Goal: Information Seeking & Learning: Learn about a topic

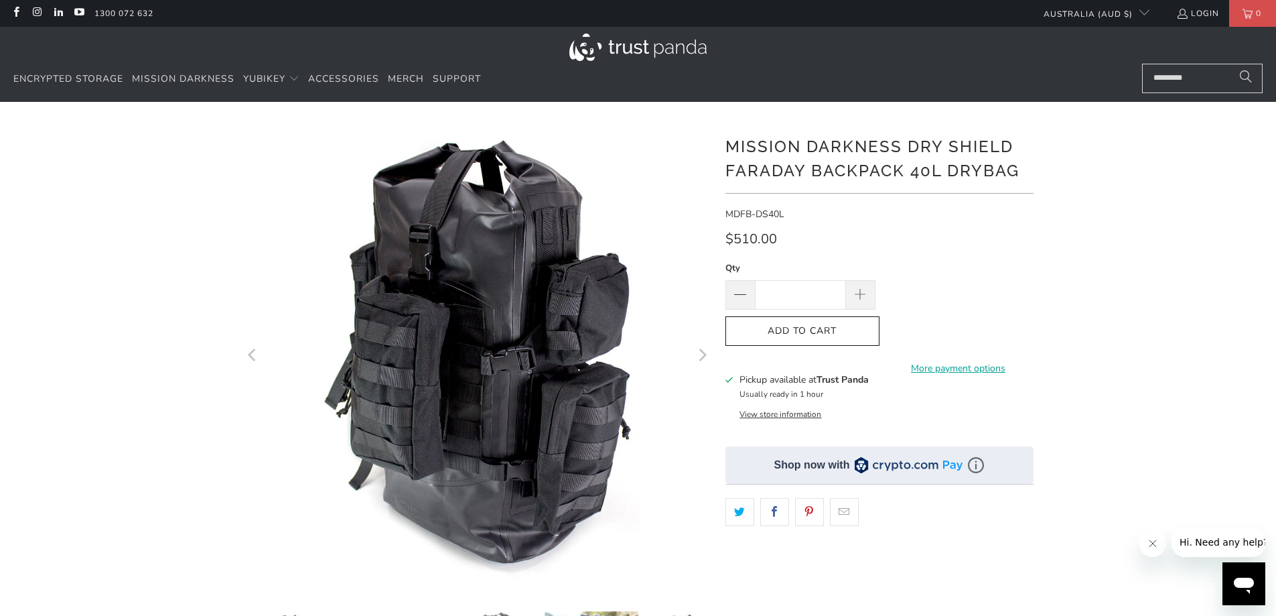
click at [706, 359] on icon "Next" at bounding box center [701, 355] width 13 height 281
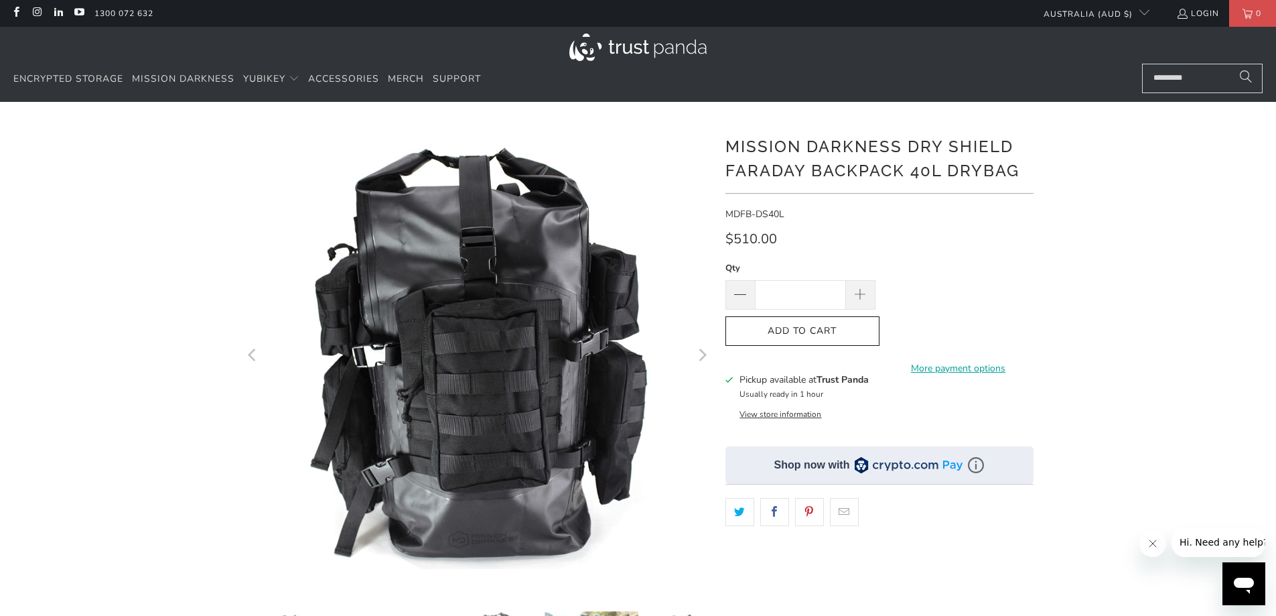
click at [706, 359] on icon "Next" at bounding box center [701, 355] width 13 height 281
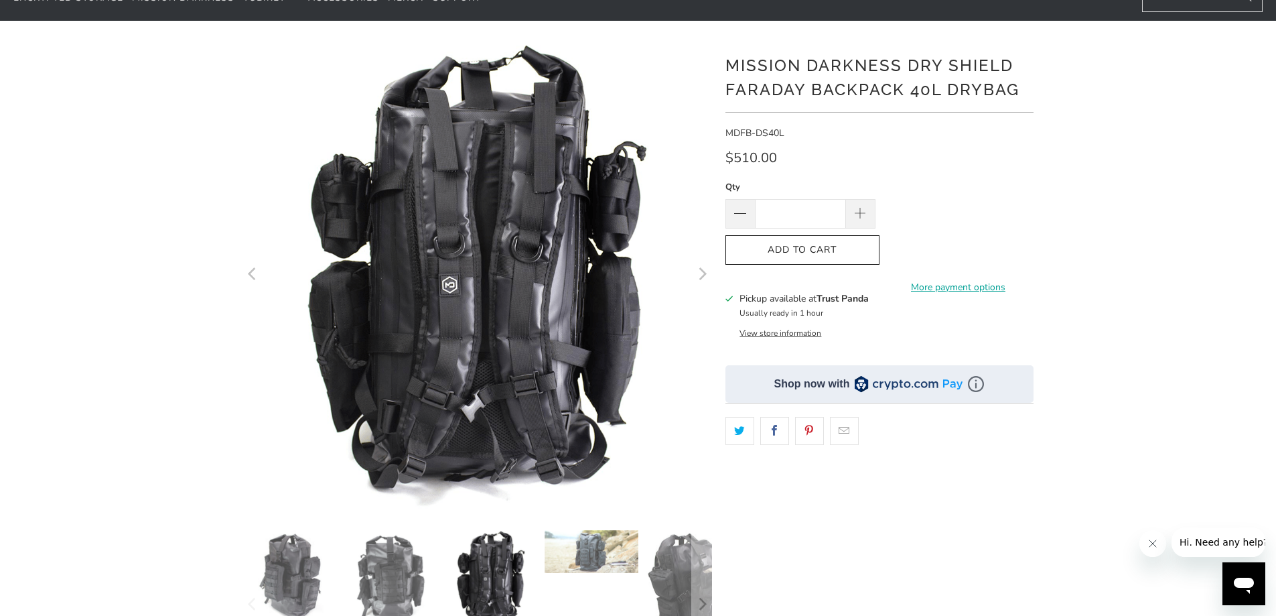
scroll to position [134, 0]
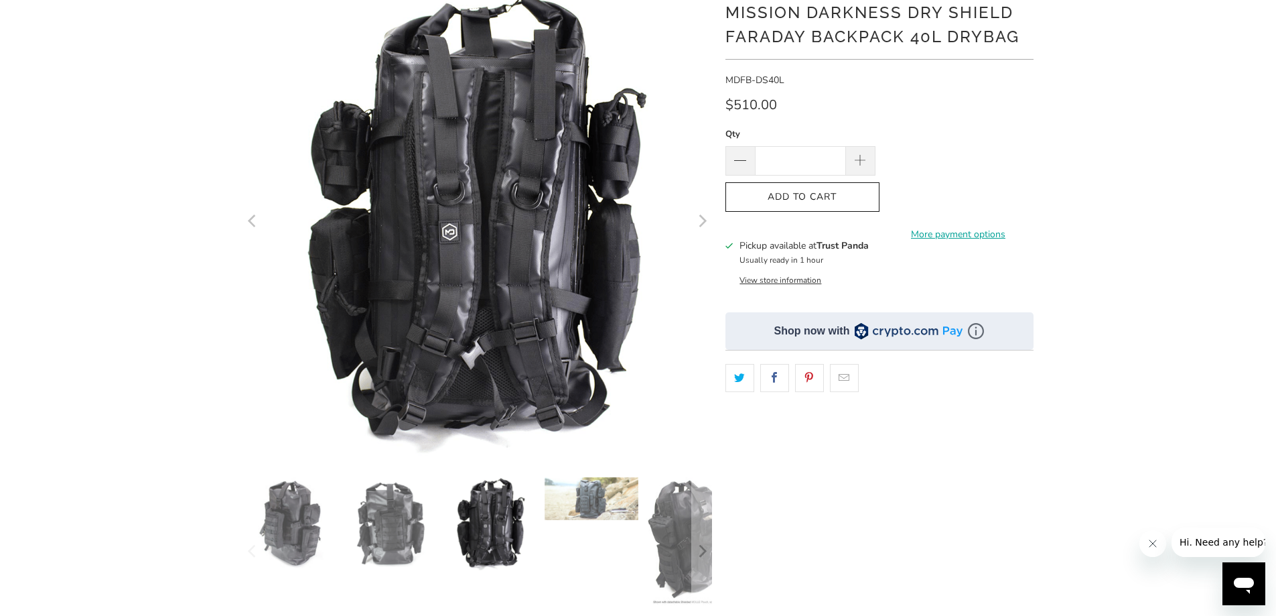
click at [498, 533] on img at bounding box center [491, 524] width 94 height 94
click at [602, 498] on img at bounding box center [592, 498] width 94 height 43
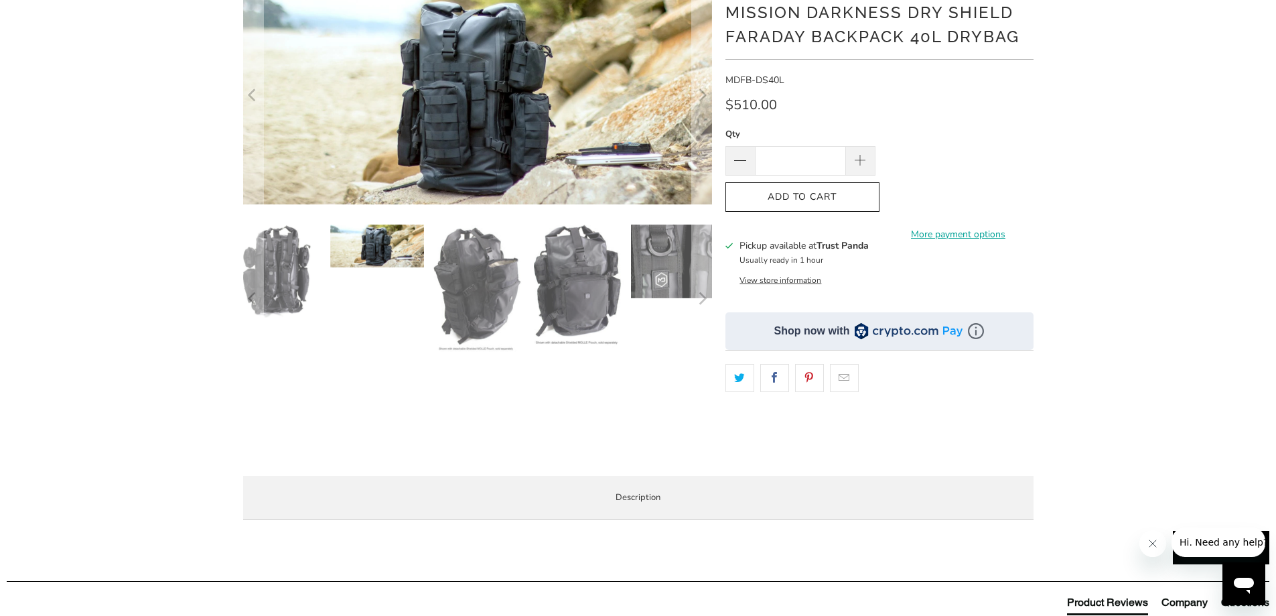
scroll to position [67, 0]
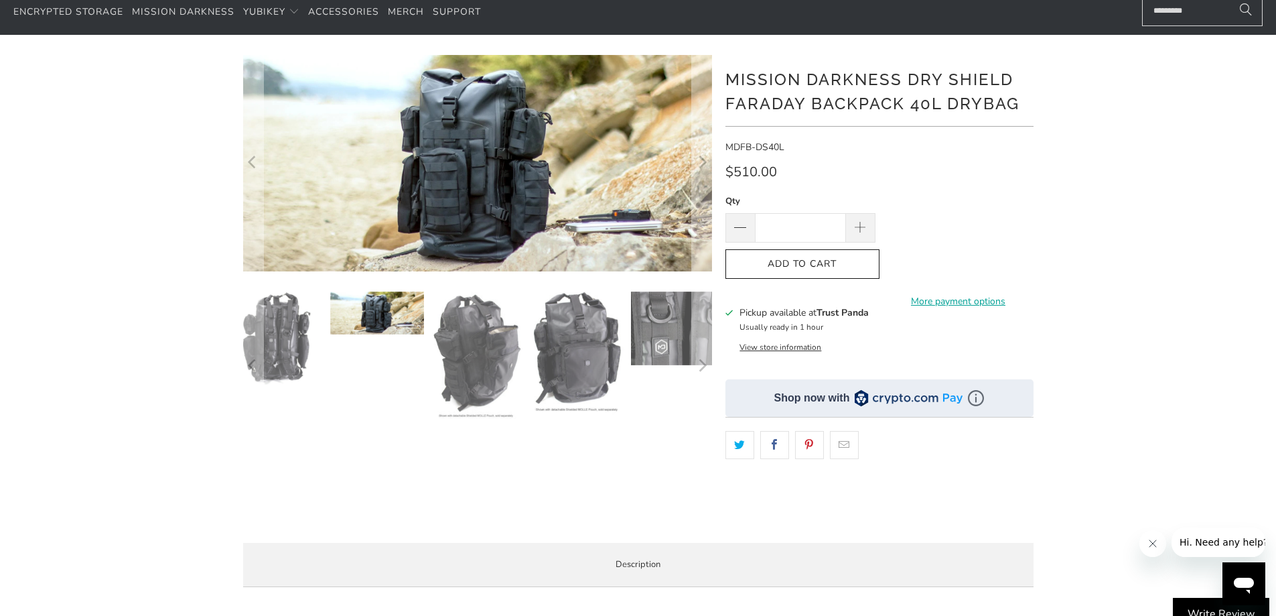
click at [462, 362] on img at bounding box center [477, 355] width 94 height 129
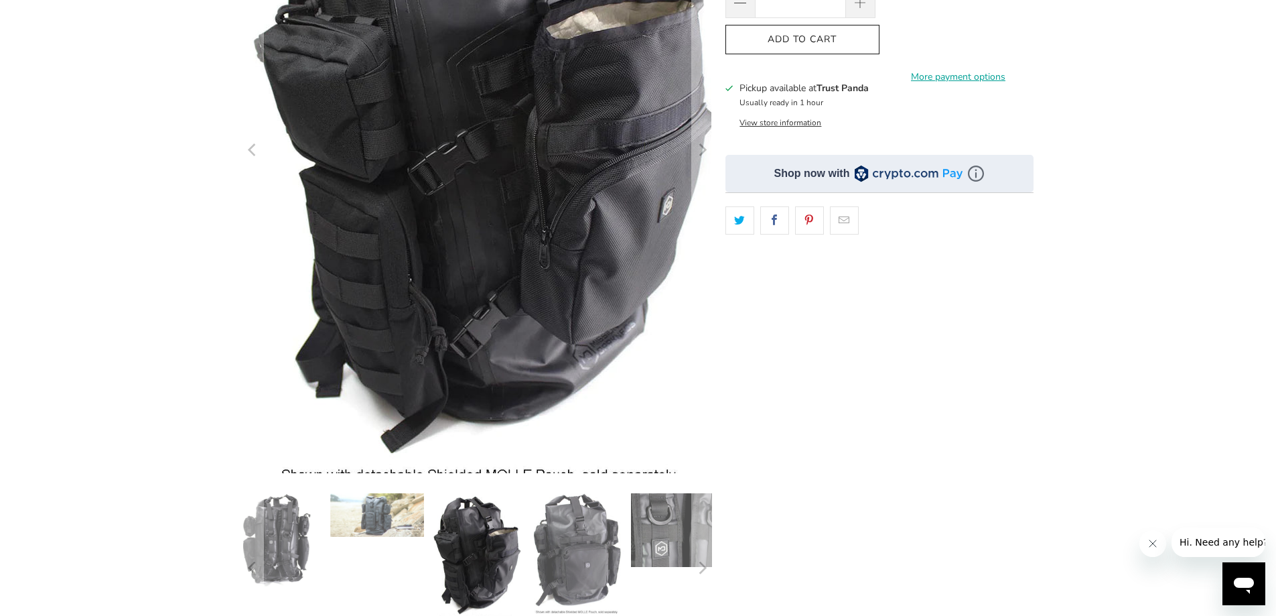
scroll to position [268, 0]
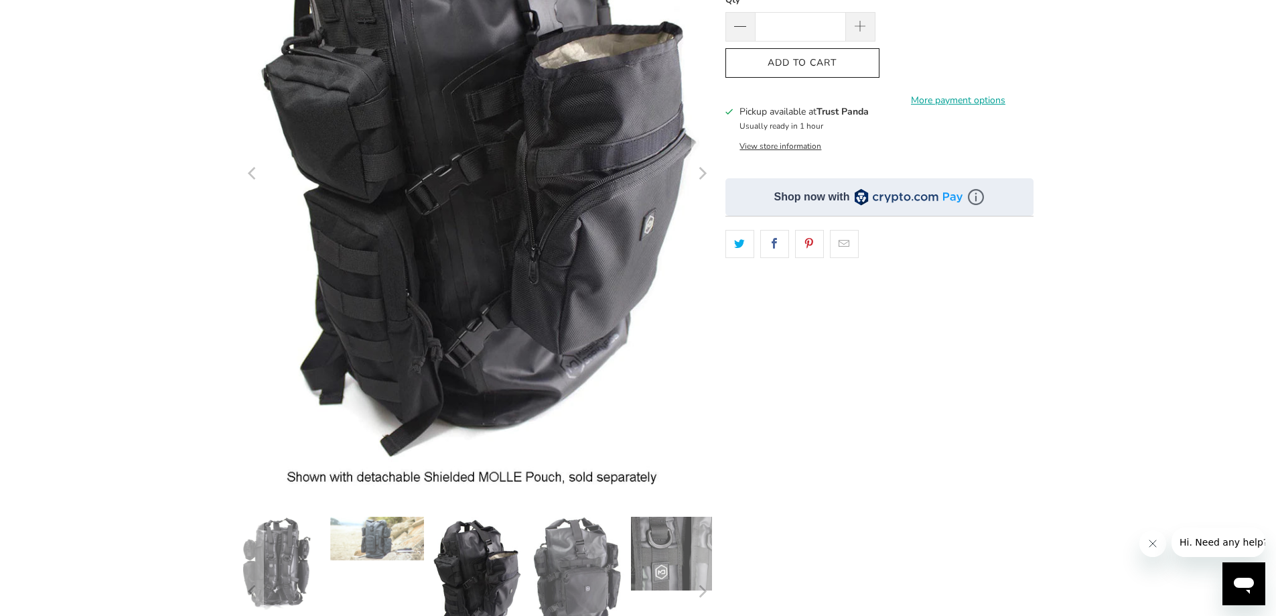
click at [605, 568] on img at bounding box center [578, 579] width 94 height 124
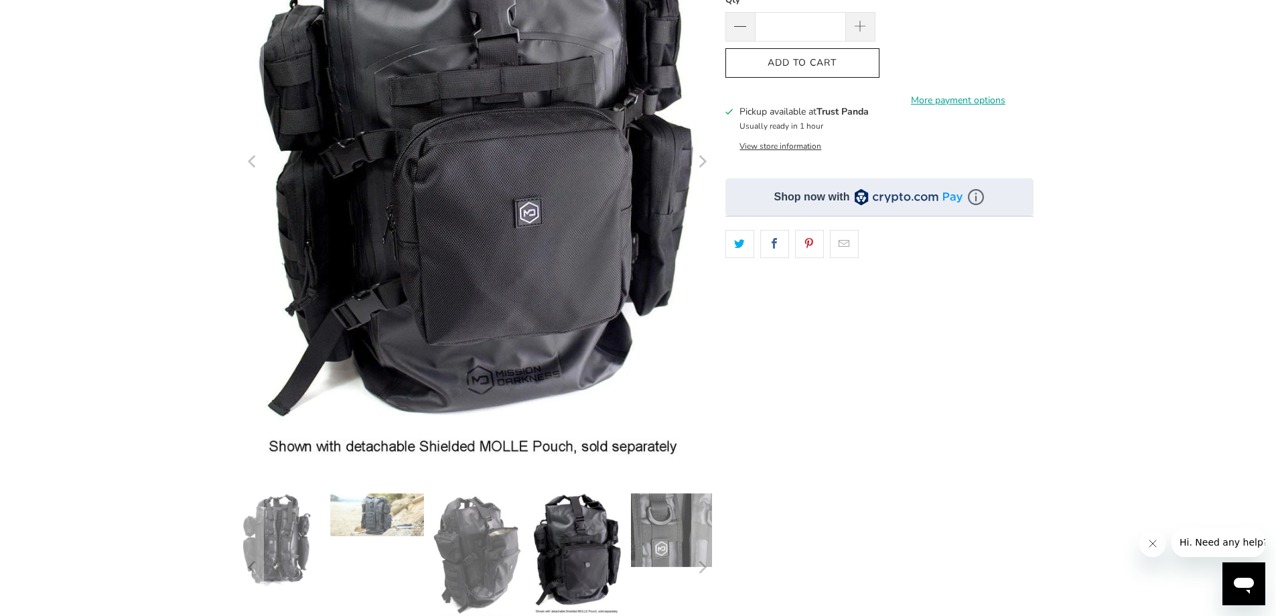
scroll to position [201, 0]
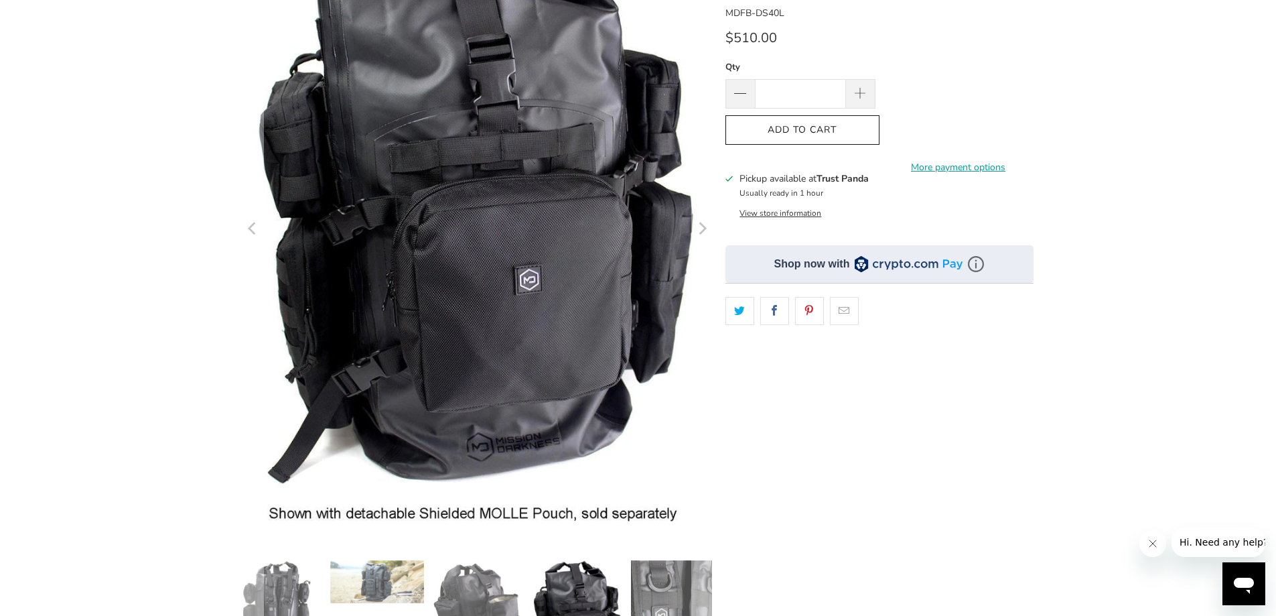
click at [659, 587] on img at bounding box center [679, 597] width 94 height 74
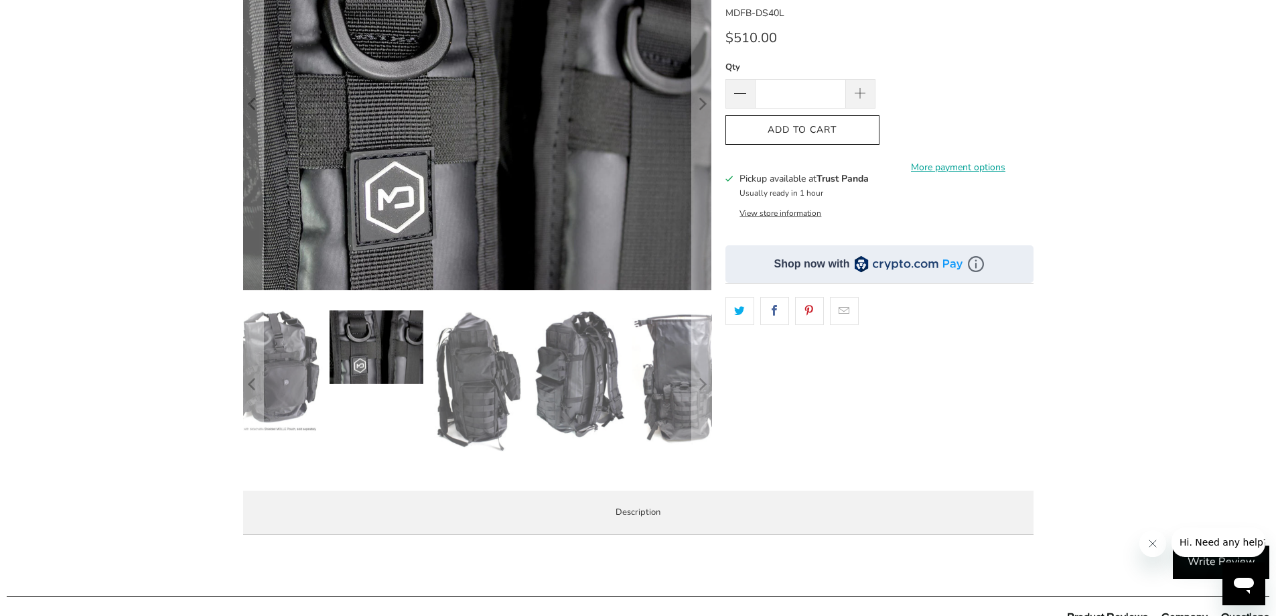
click at [600, 356] on img at bounding box center [578, 374] width 94 height 129
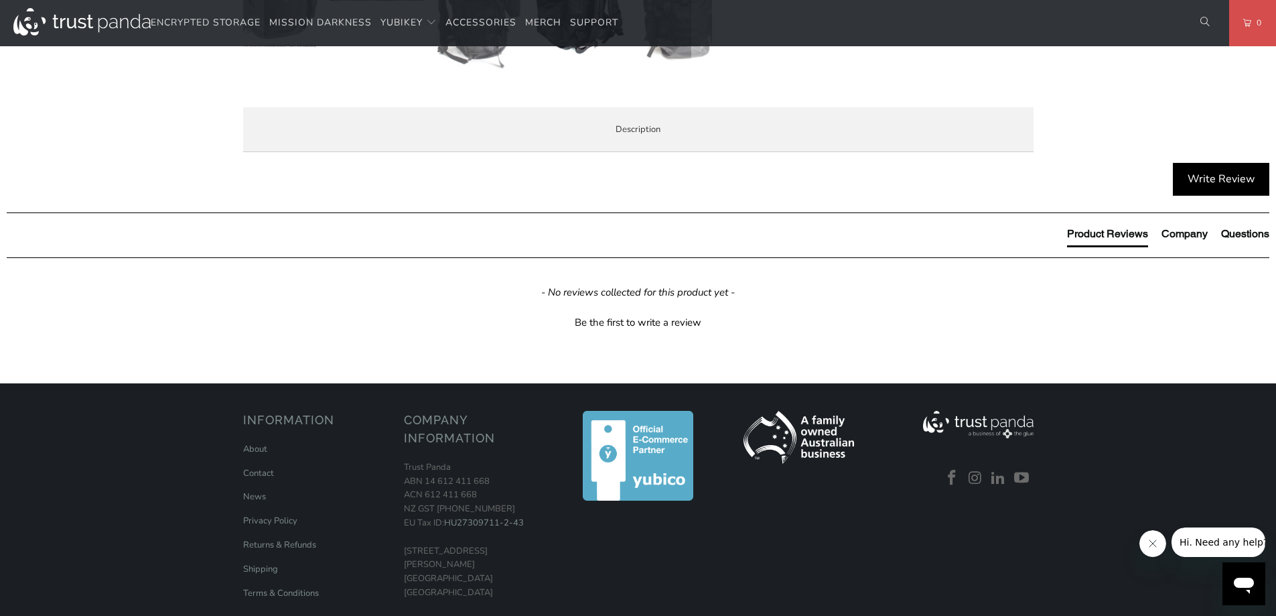
scroll to position [871, 0]
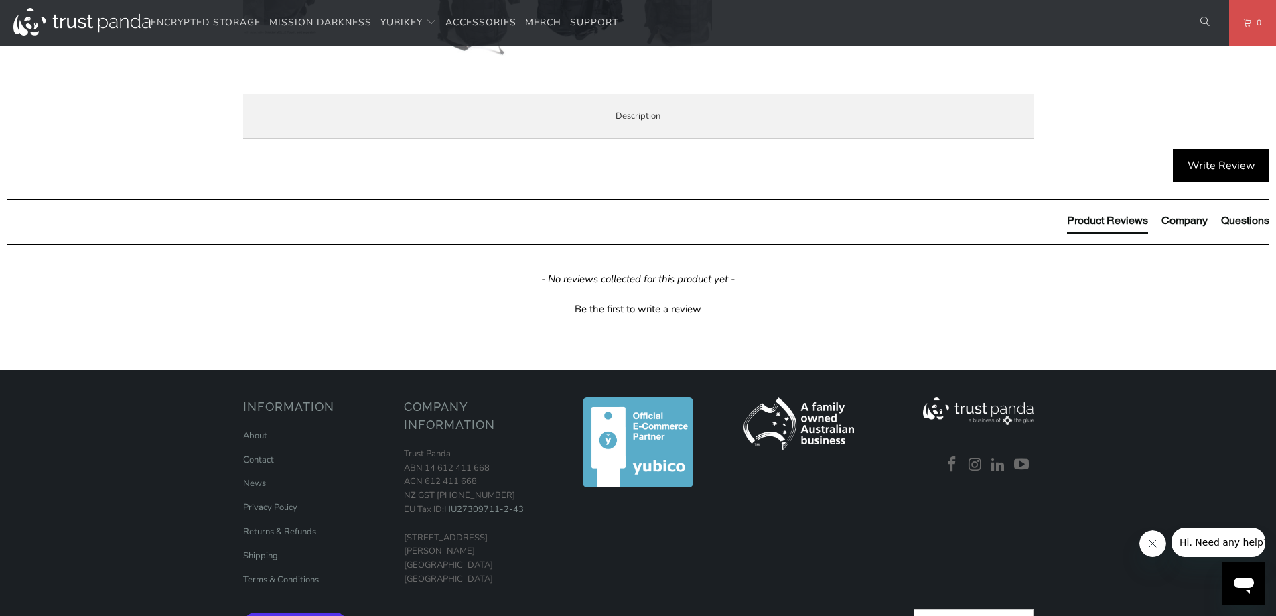
click at [0, 0] on span "Product Features" at bounding box center [0, 0] width 0 height 0
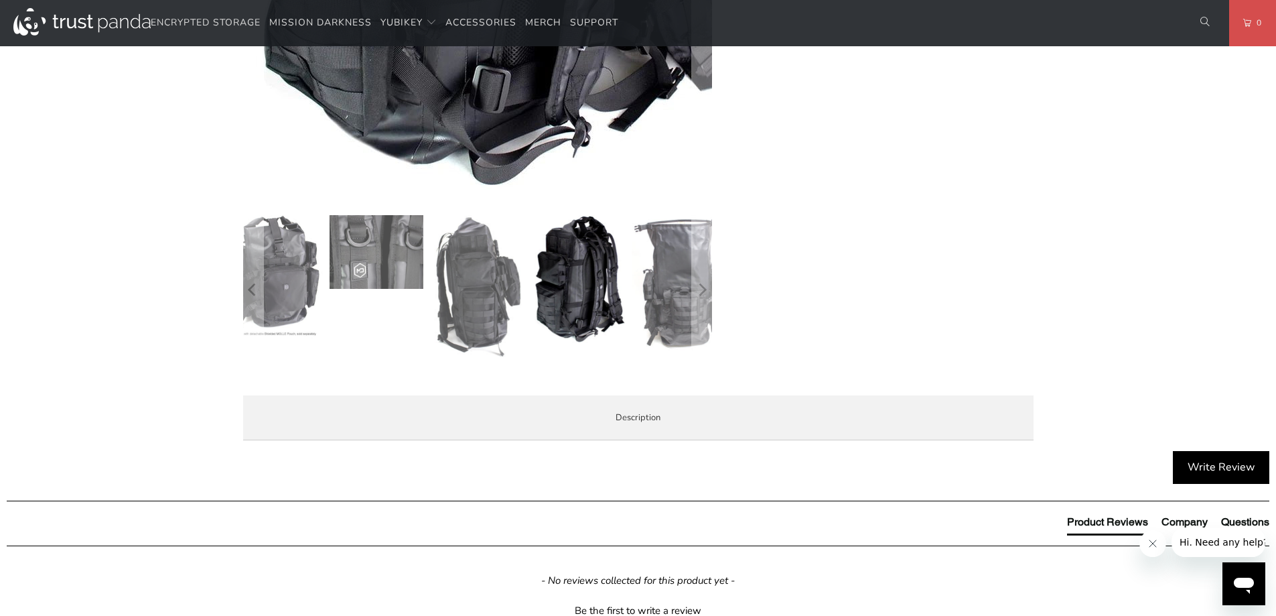
scroll to position [536, 0]
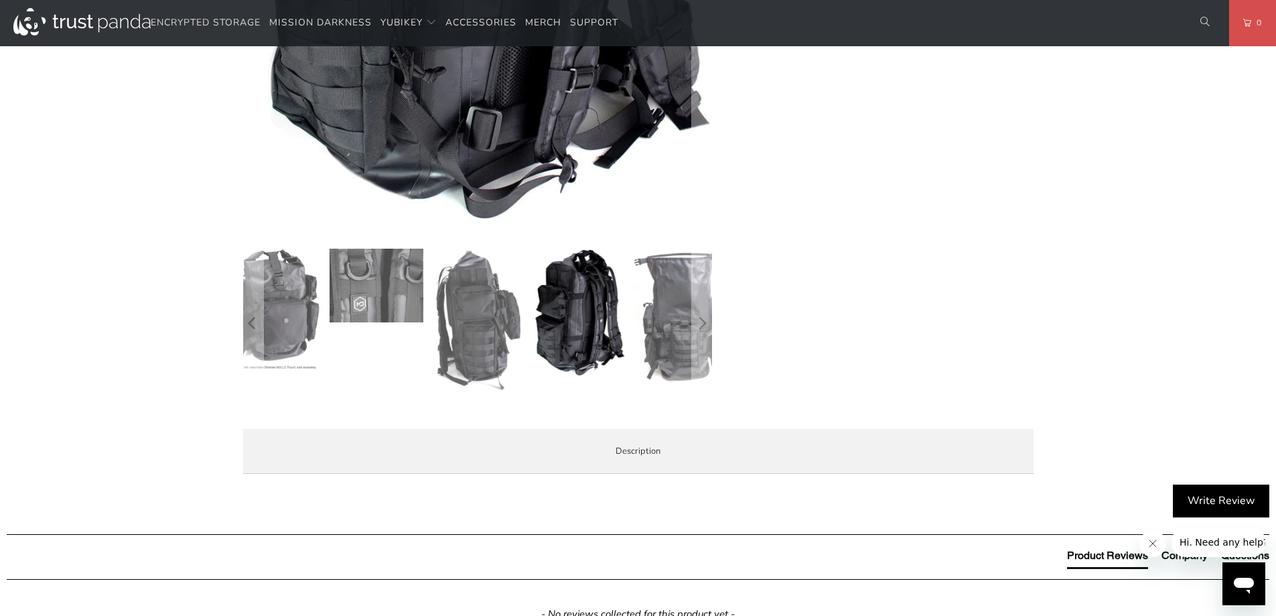
click at [680, 318] on img at bounding box center [679, 316] width 94 height 135
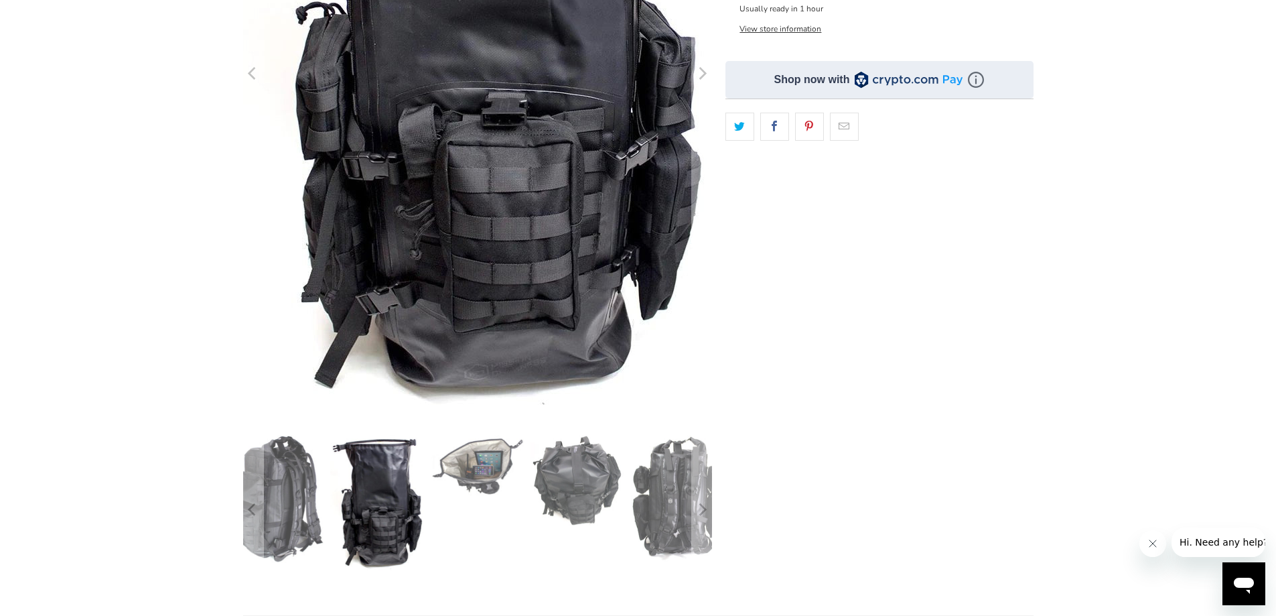
scroll to position [402, 0]
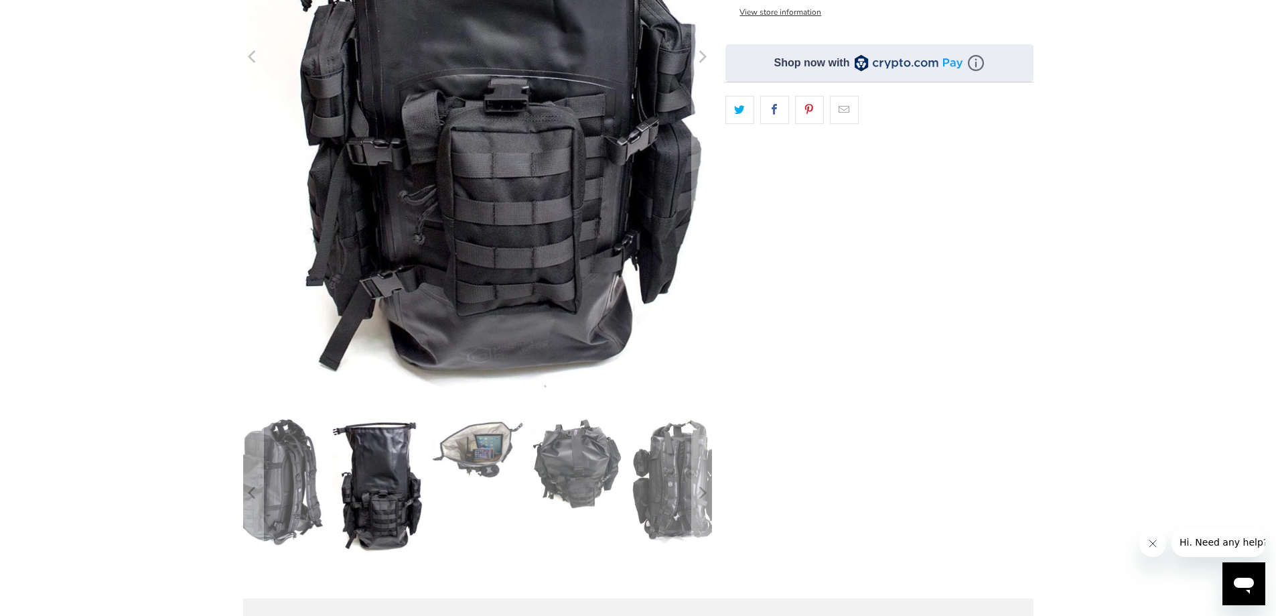
click at [602, 488] on img at bounding box center [578, 464] width 94 height 93
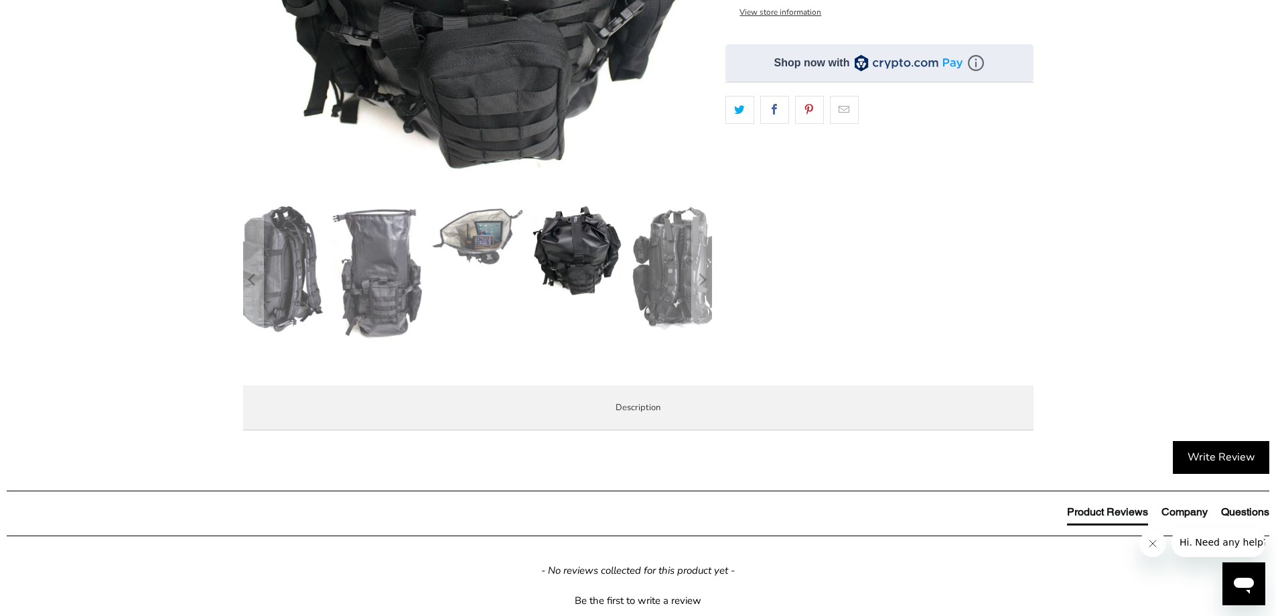
scroll to position [134, 0]
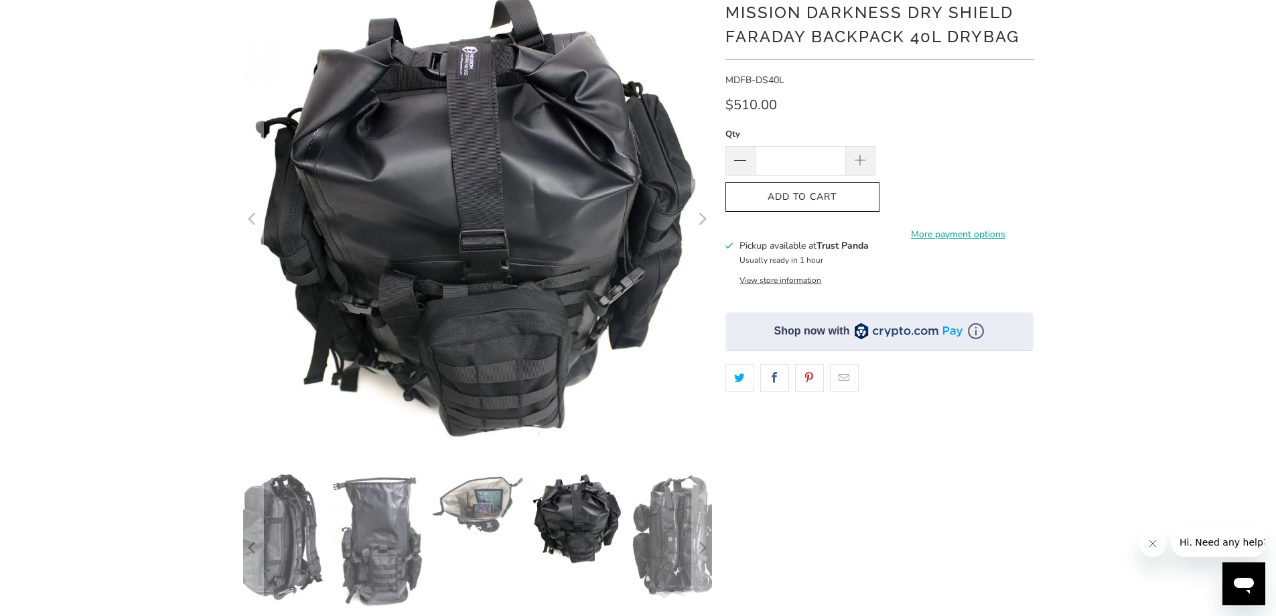
click at [682, 528] on img at bounding box center [678, 536] width 94 height 126
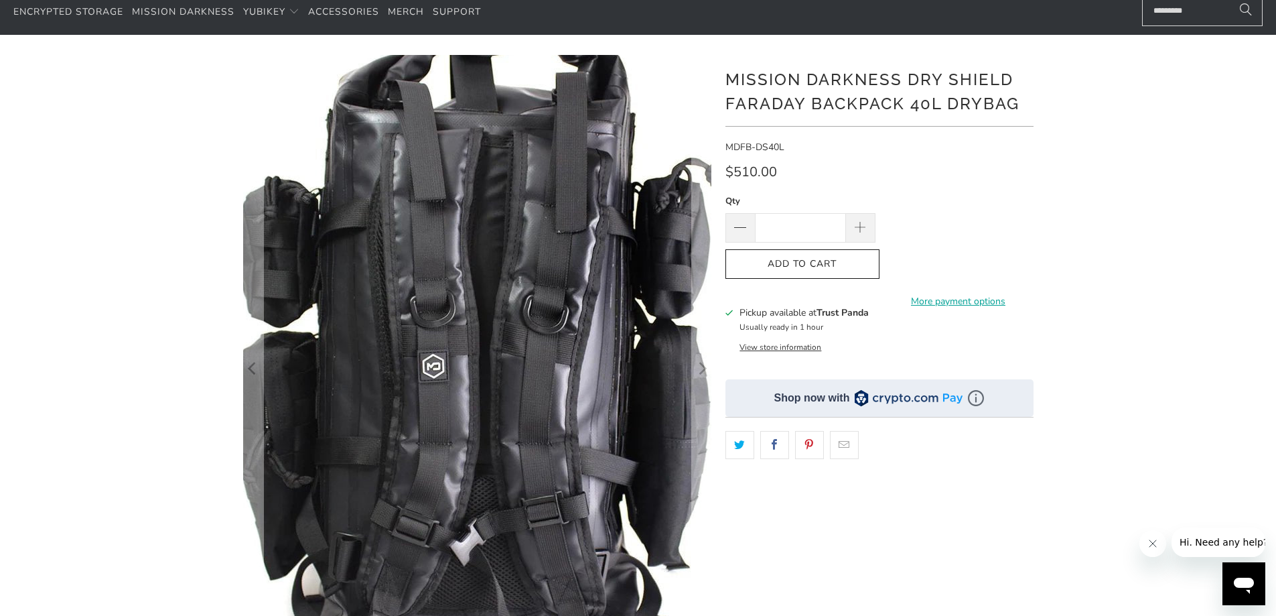
scroll to position [0, 0]
